Goal: Task Accomplishment & Management: Use online tool/utility

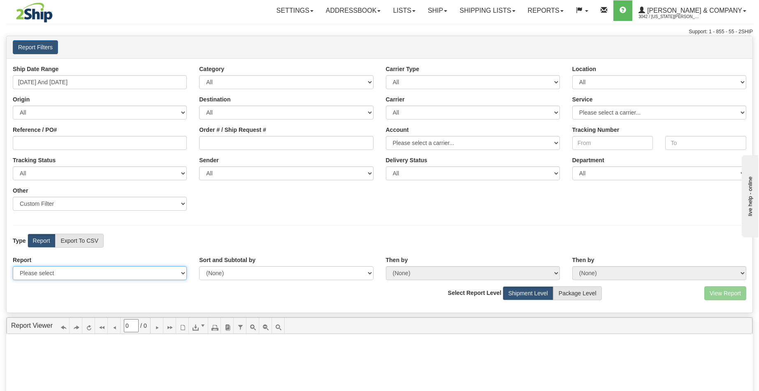
click at [109, 279] on select "Please select 1 Line Shipment Report Address Detail Basic Shipment Overview Can…" at bounding box center [100, 273] width 174 height 14
select select "Users\Tracking Detail.trdx"
click at [13, 266] on select "Please select 1 Line Shipment Report Address Detail Basic Shipment Overview Can…" at bounding box center [100, 273] width 174 height 14
click at [712, 297] on button "View Report" at bounding box center [725, 294] width 42 height 14
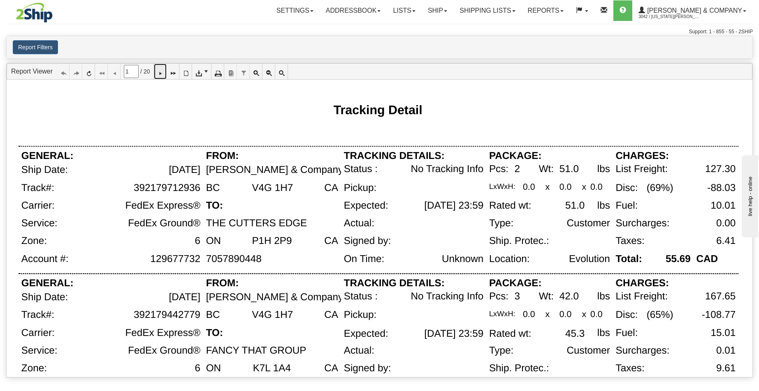
click at [163, 71] on icon at bounding box center [160, 72] width 6 height 6
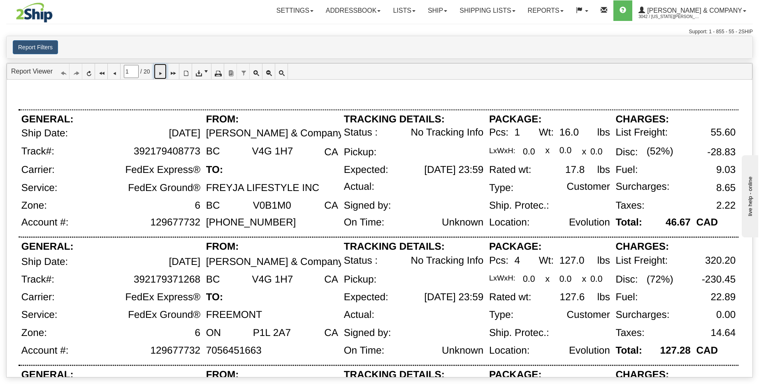
type input "2"
